Goal: Register for event/course

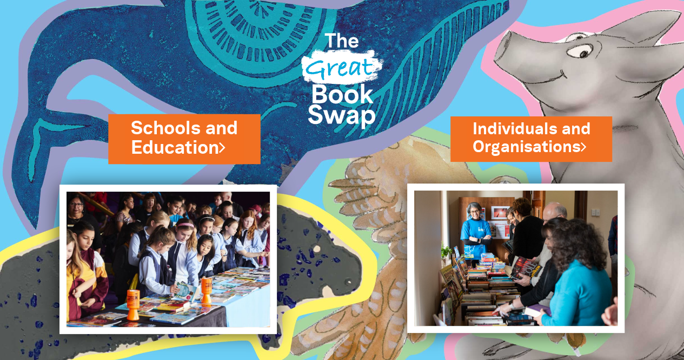
click at [190, 129] on link "Schools and Education" at bounding box center [184, 138] width 107 height 45
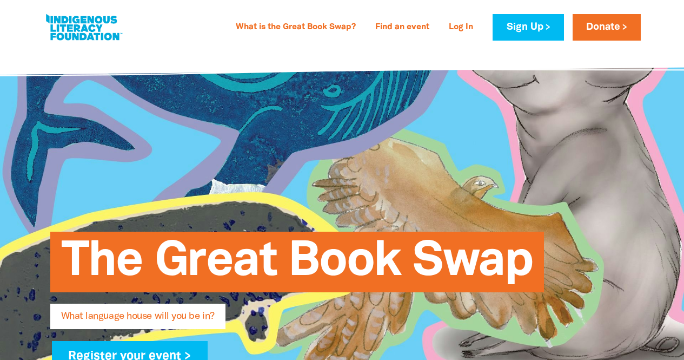
type input "[PERSON_NAME]"
type input "Ledsam"
type input "j.s.grey.rebekah@kindergarten.vic.gov.au"
type input "JS Grey Kindergarten"
select select "early-learning"
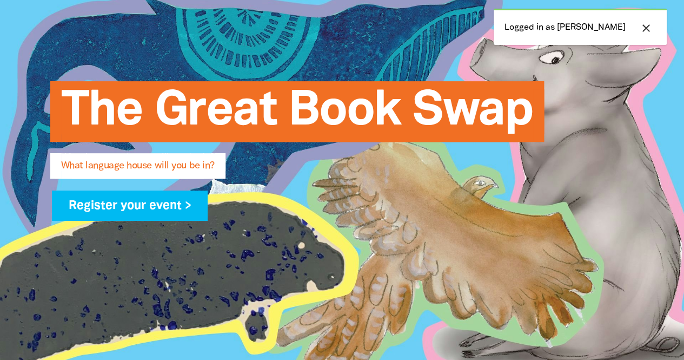
scroll to position [146, 0]
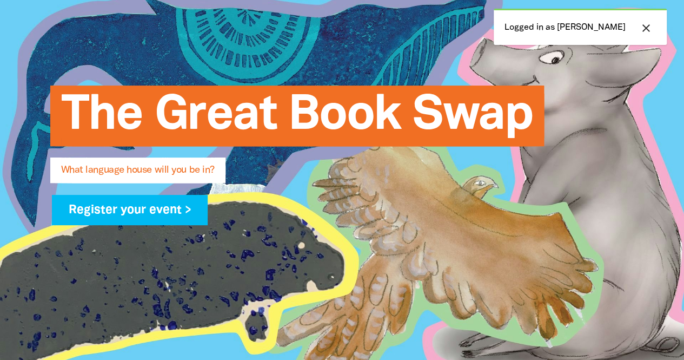
drag, startPoint x: 691, startPoint y: 31, endPoint x: 691, endPoint y: 43, distance: 11.9
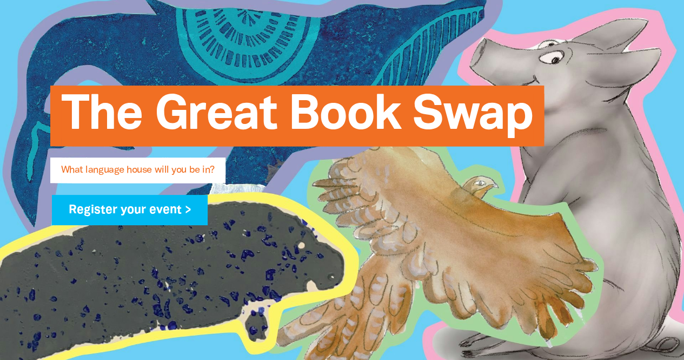
click at [154, 174] on span "What language house will you be in?" at bounding box center [138, 173] width 154 height 17
click at [169, 174] on span "What language house will you be in?" at bounding box center [138, 173] width 154 height 17
click at [158, 174] on span "What language house will you be in?" at bounding box center [138, 173] width 154 height 17
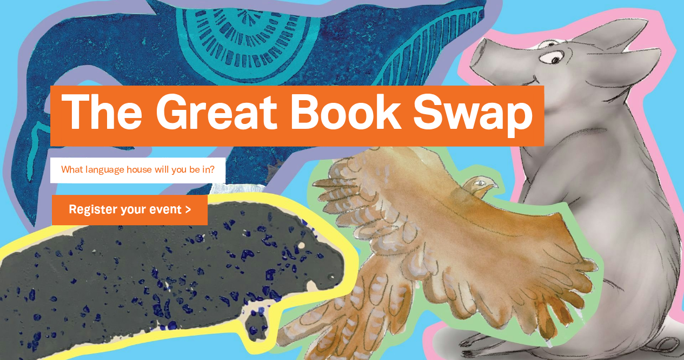
click at [170, 204] on link "Register your event >" at bounding box center [130, 210] width 156 height 30
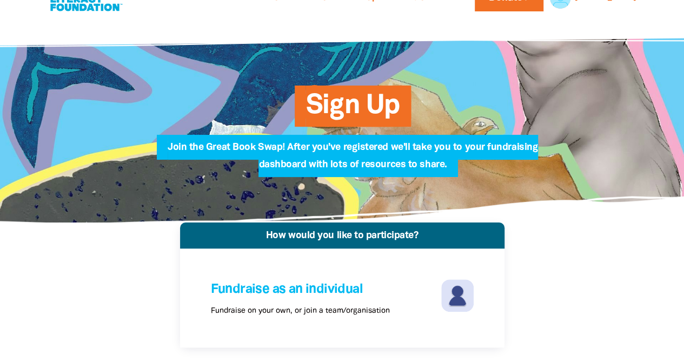
scroll to position [25, 0]
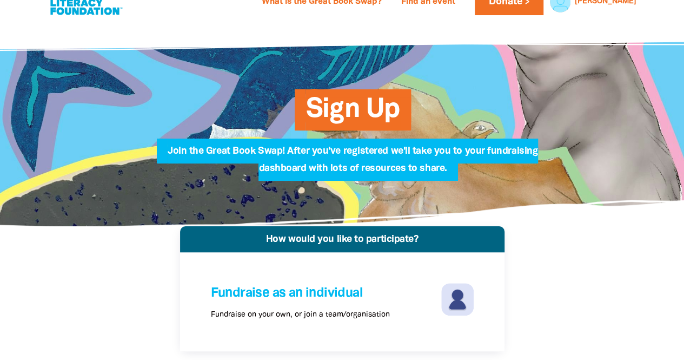
select select "early-learning"
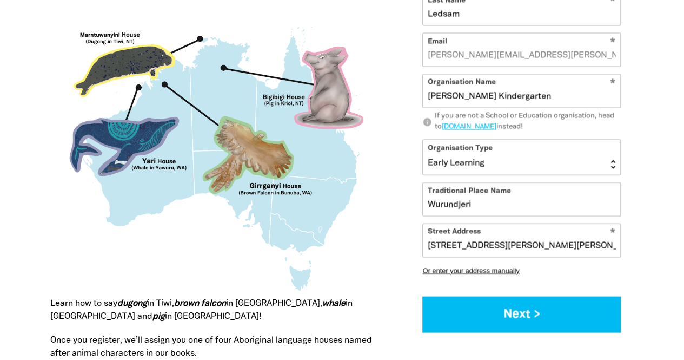
scroll to position [1055, 0]
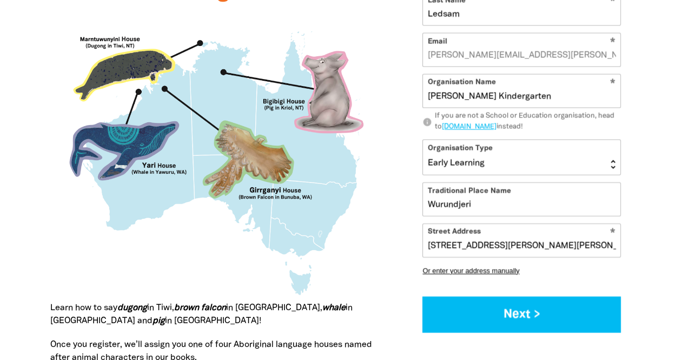
click at [121, 64] on img at bounding box center [213, 158] width 327 height 288
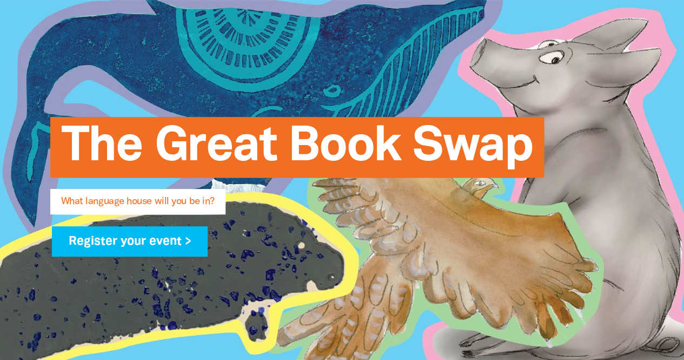
scroll to position [0, 0]
